Goal: Task Accomplishment & Management: Manage account settings

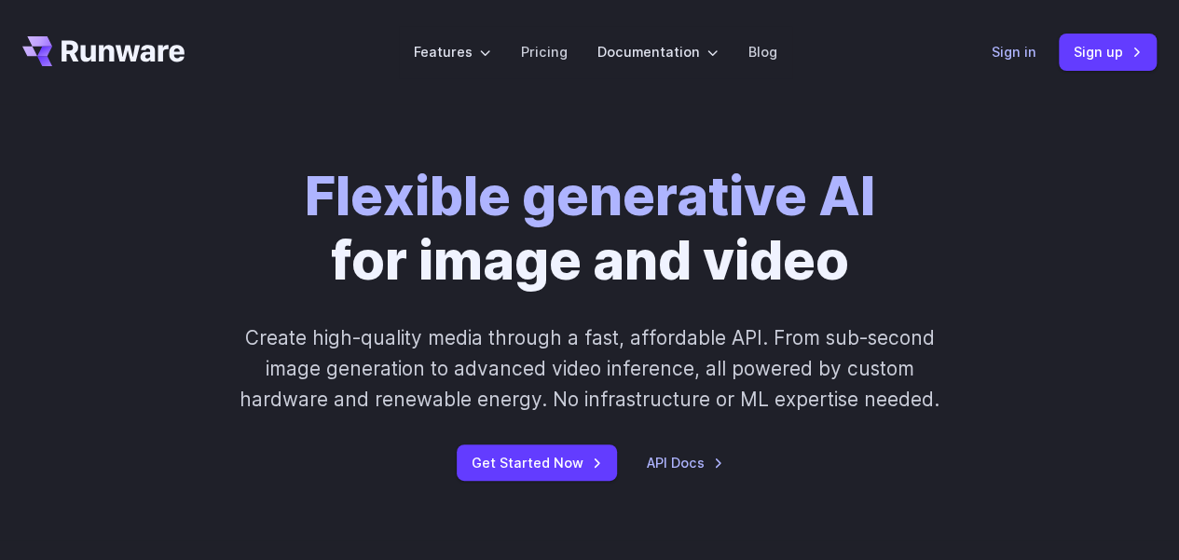
click at [1007, 49] on link "Sign in" at bounding box center [1013, 51] width 45 height 21
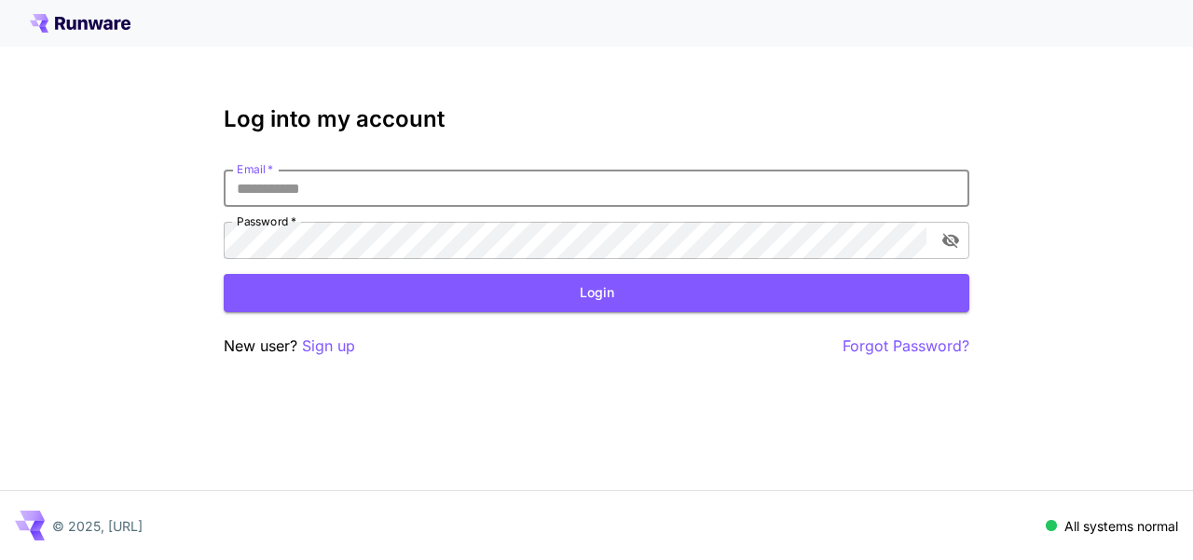
click at [369, 191] on input "Email   *" at bounding box center [596, 188] width 745 height 37
type input "**********"
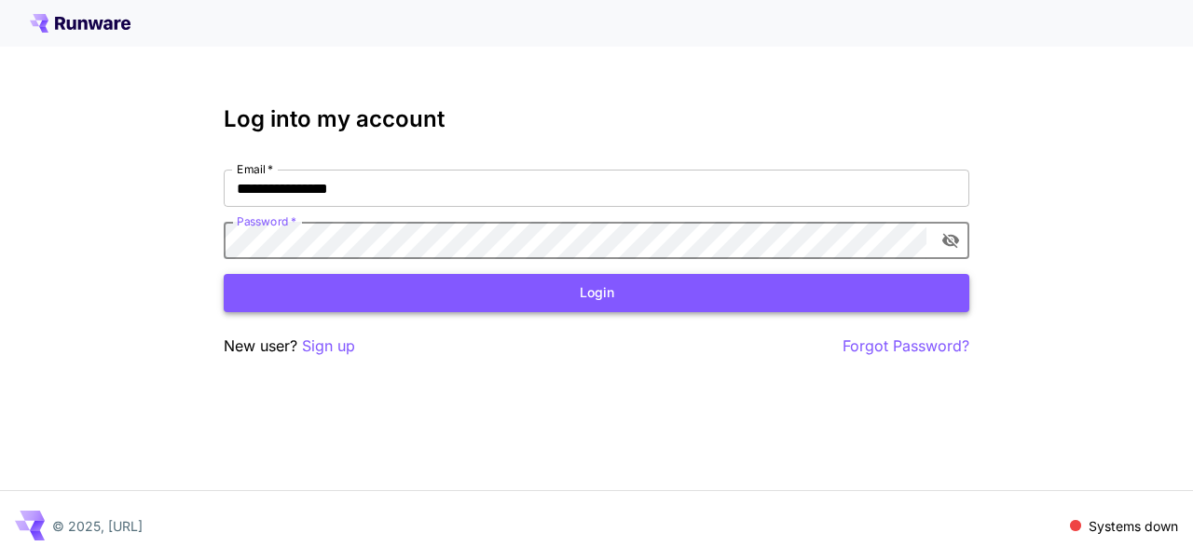
click at [404, 302] on button "Login" at bounding box center [596, 293] width 745 height 38
click at [467, 292] on button "Login" at bounding box center [596, 293] width 745 height 38
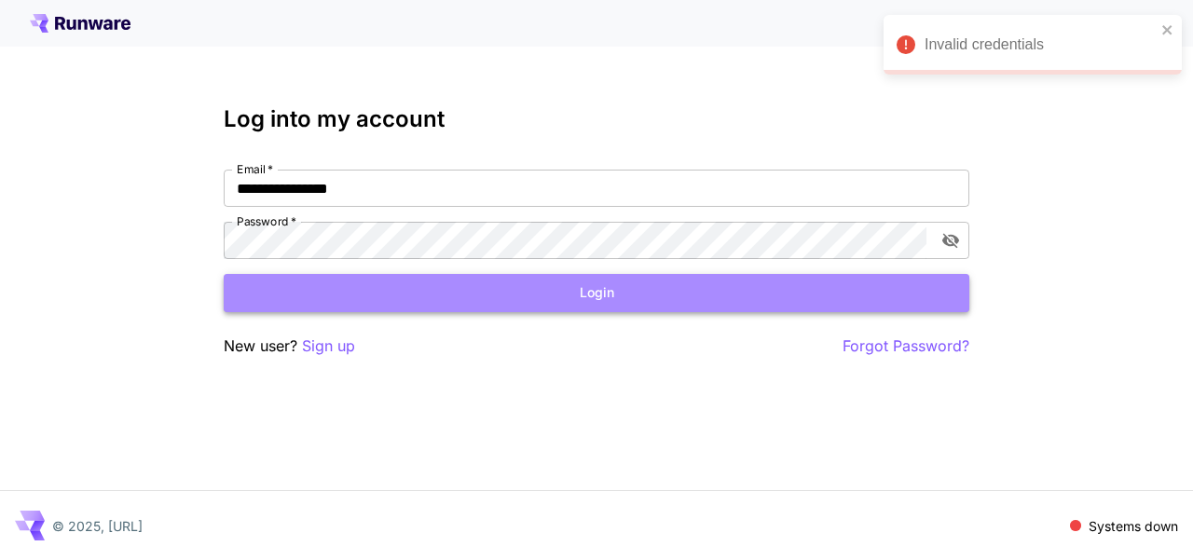
click at [302, 297] on button "Login" at bounding box center [596, 293] width 745 height 38
